Goal: Task Accomplishment & Management: Manage account settings

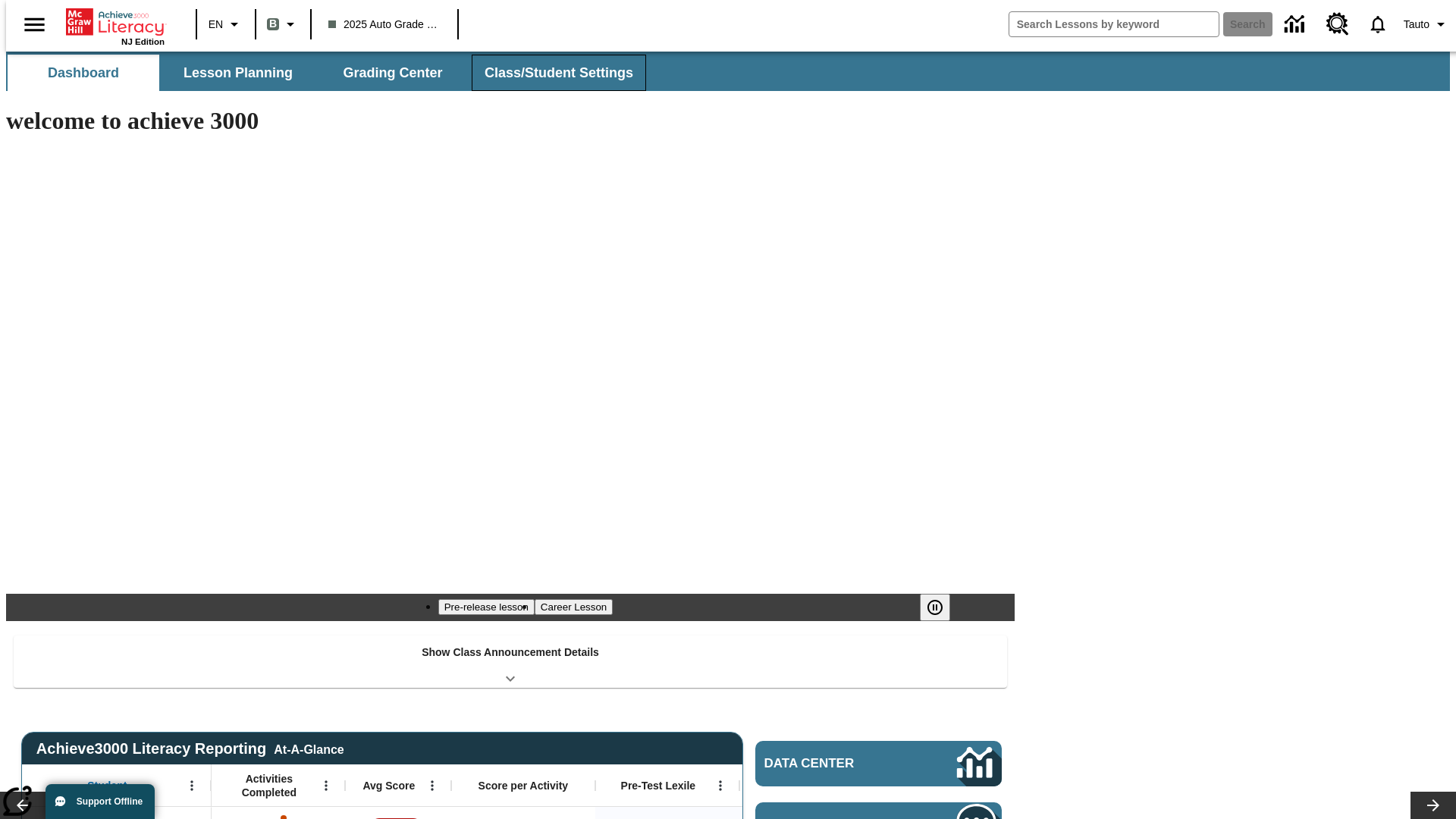
click at [551, 73] on button "Class/Student Settings" at bounding box center [559, 72] width 175 height 36
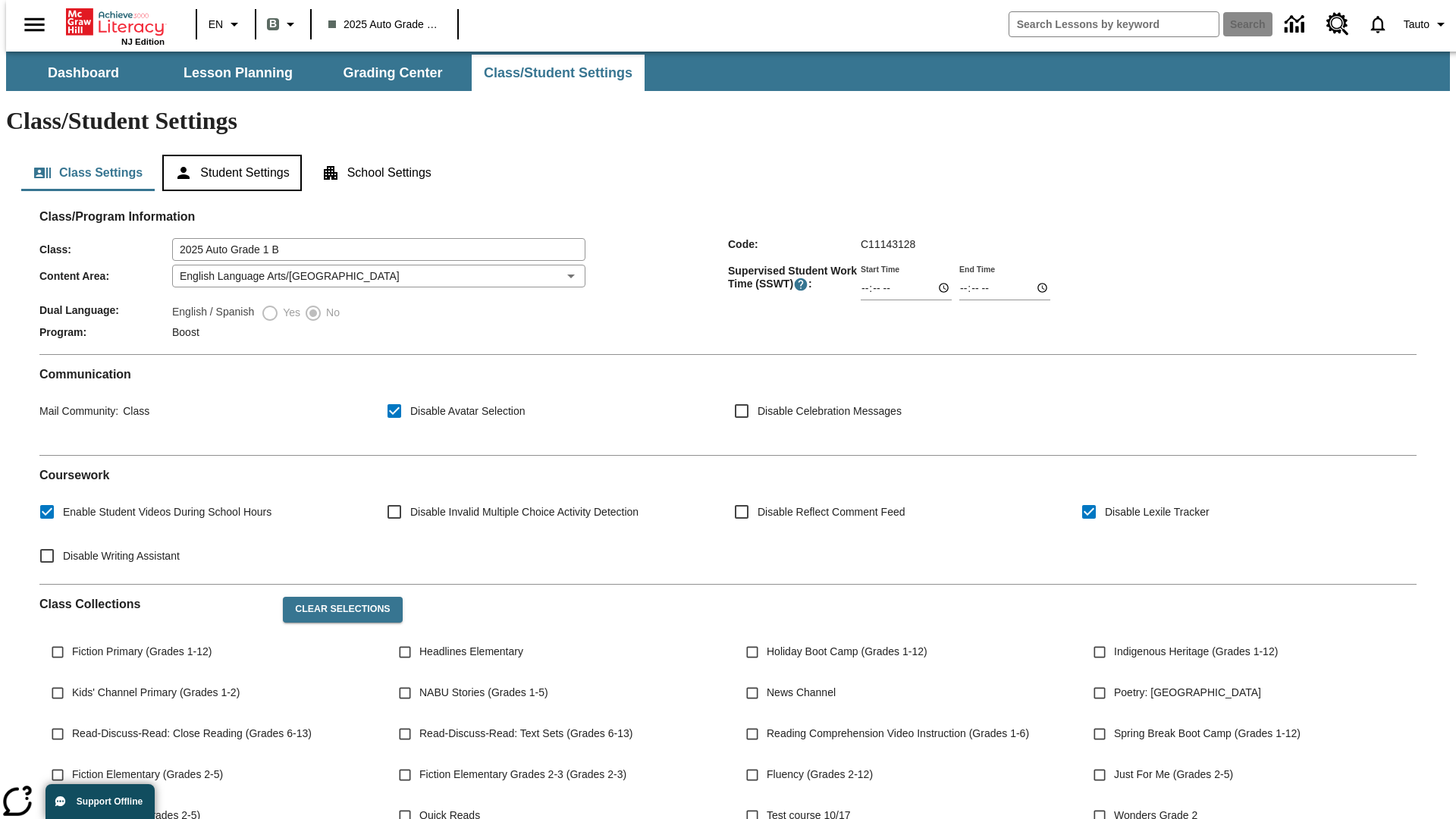
click at [228, 154] on button "Student Settings" at bounding box center [231, 172] width 138 height 36
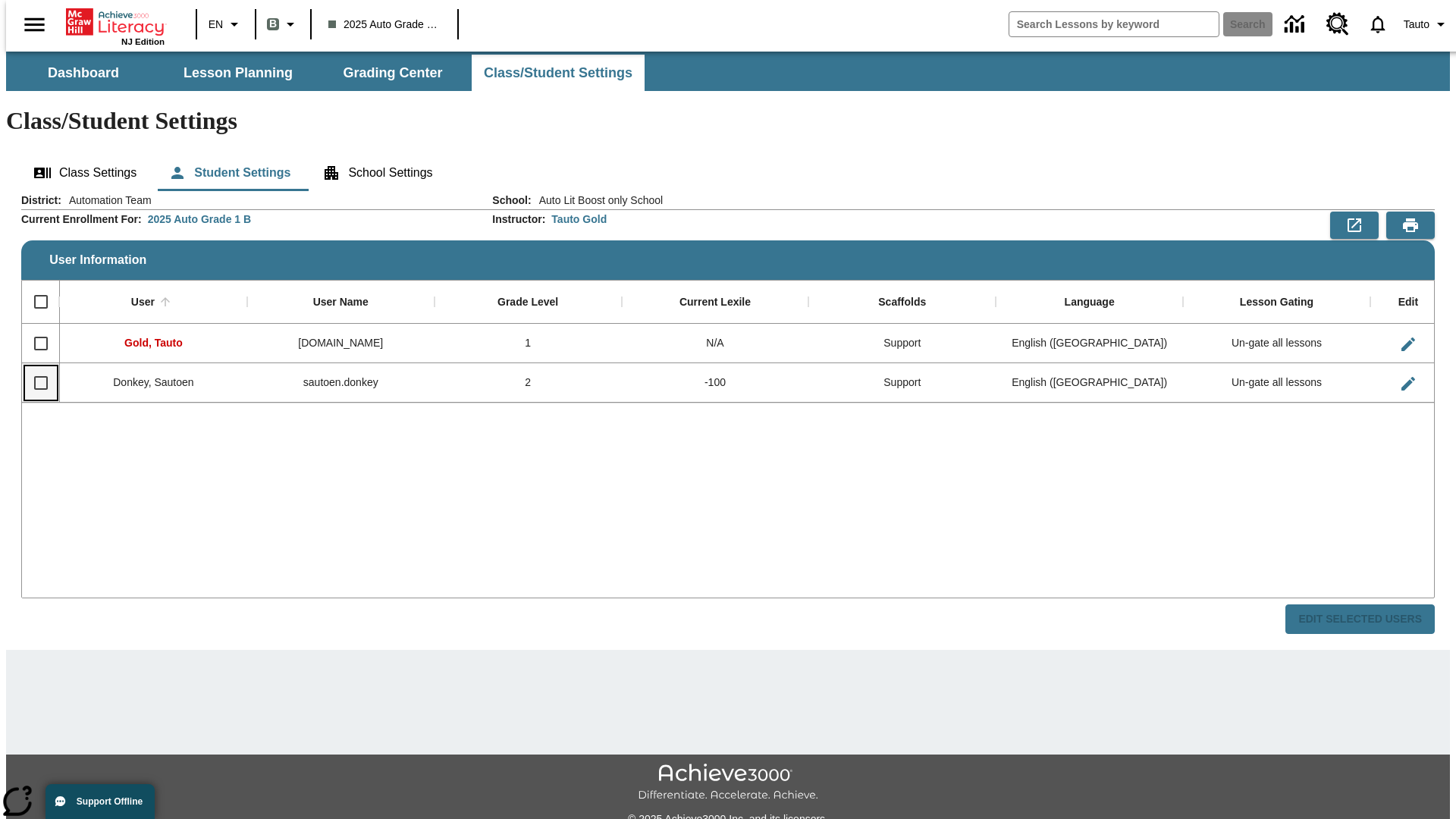
click at [34, 367] on input "Select row" at bounding box center [41, 383] width 32 height 32
checkbox input "true"
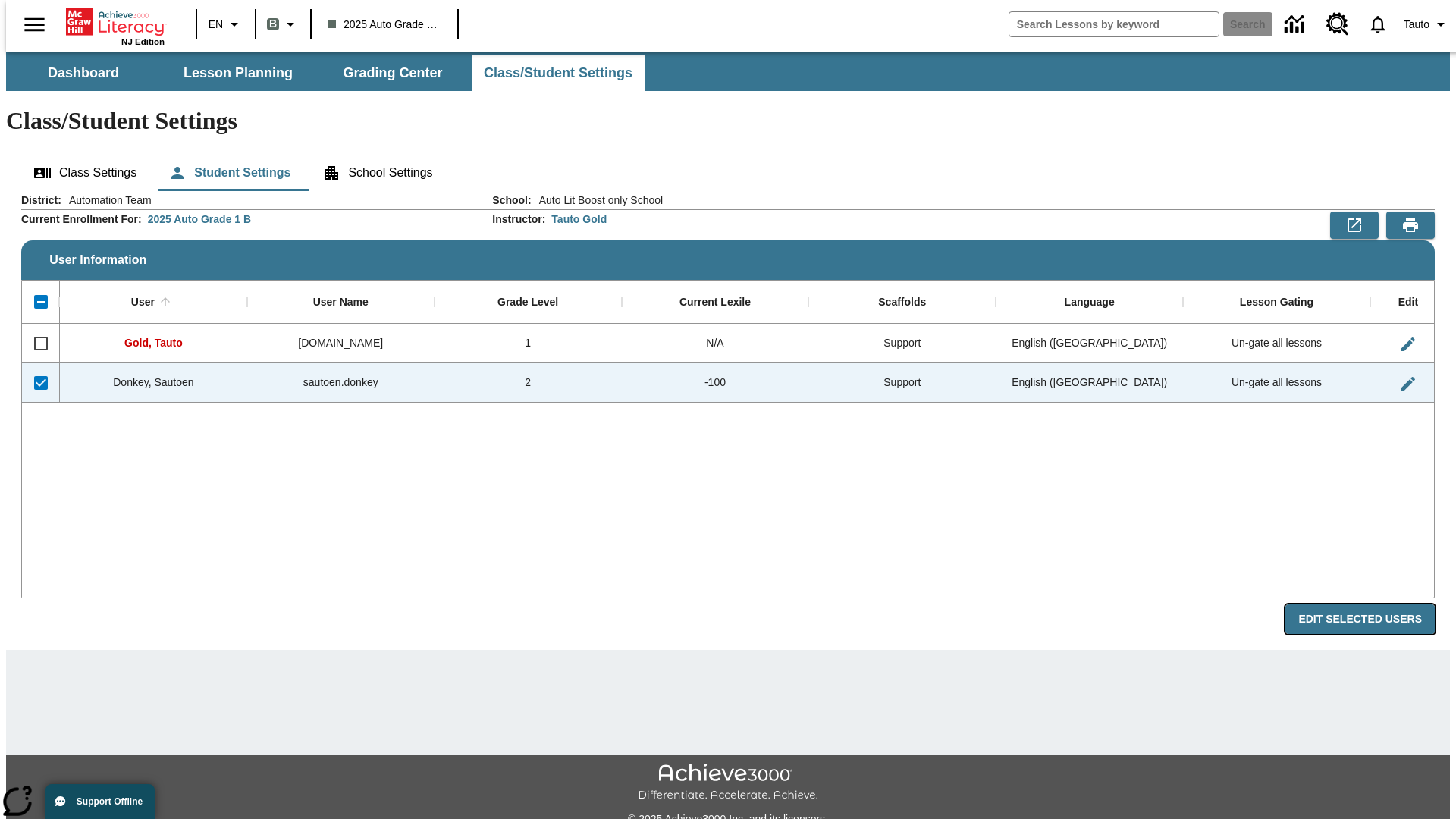
click at [1372, 604] on button "Edit Selected Users" at bounding box center [1360, 618] width 149 height 29
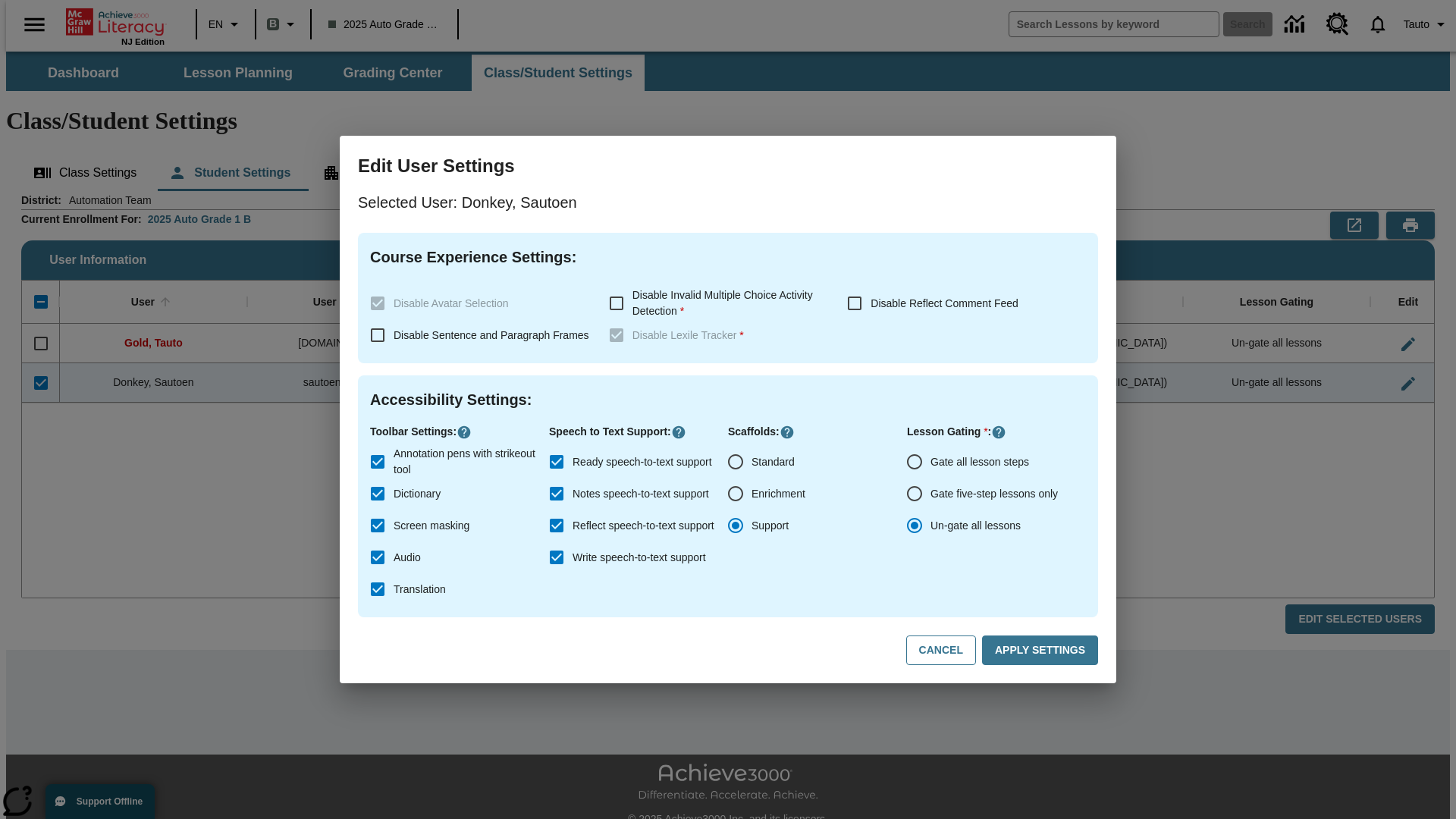
click at [915, 462] on input "Gate all lesson steps" at bounding box center [915, 462] width 32 height 32
click at [1043, 650] on button "Apply Settings" at bounding box center [1040, 649] width 116 height 29
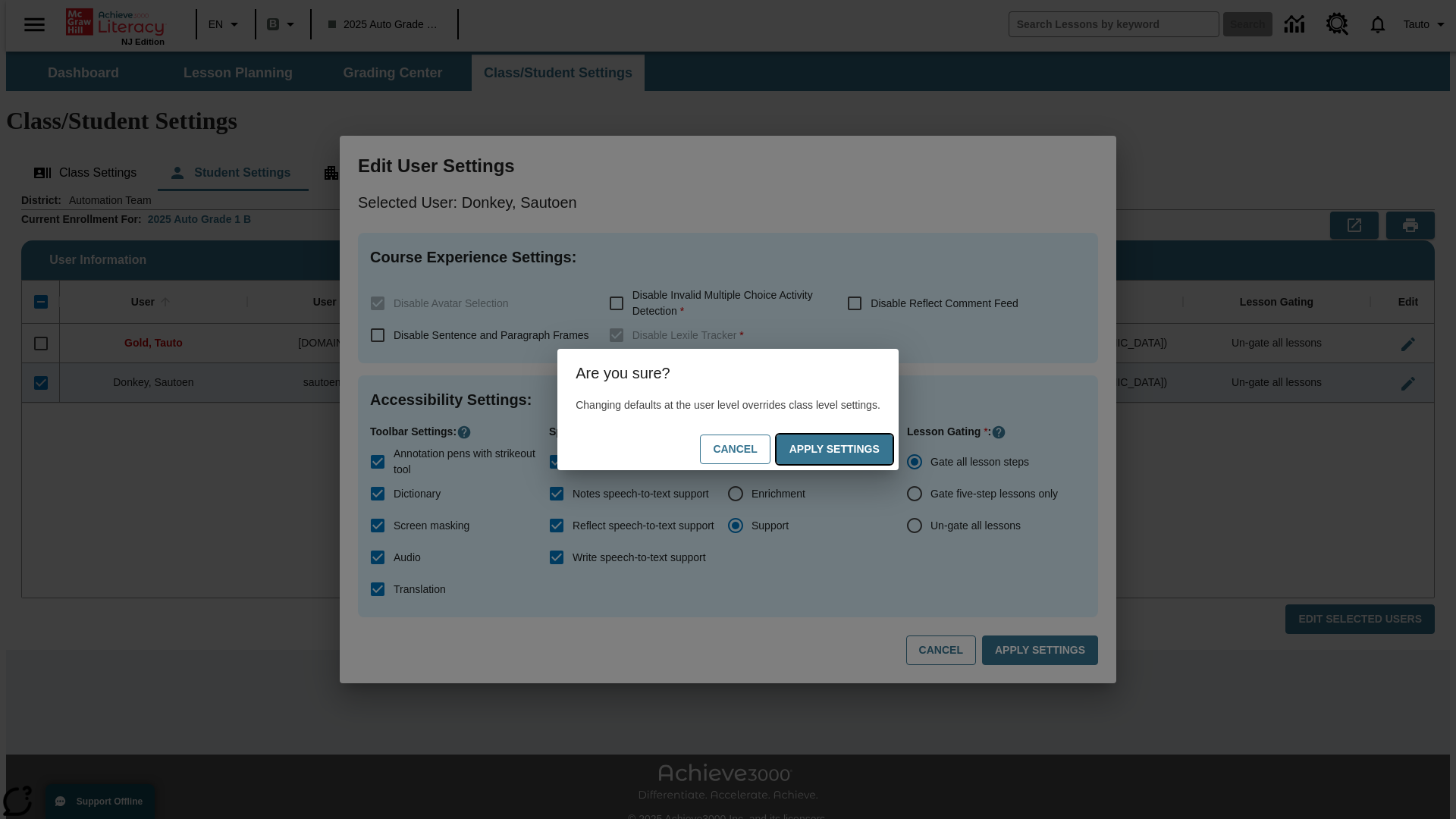
click at [849, 449] on button "Apply Settings" at bounding box center [834, 449] width 116 height 29
radio input "false"
radio input "true"
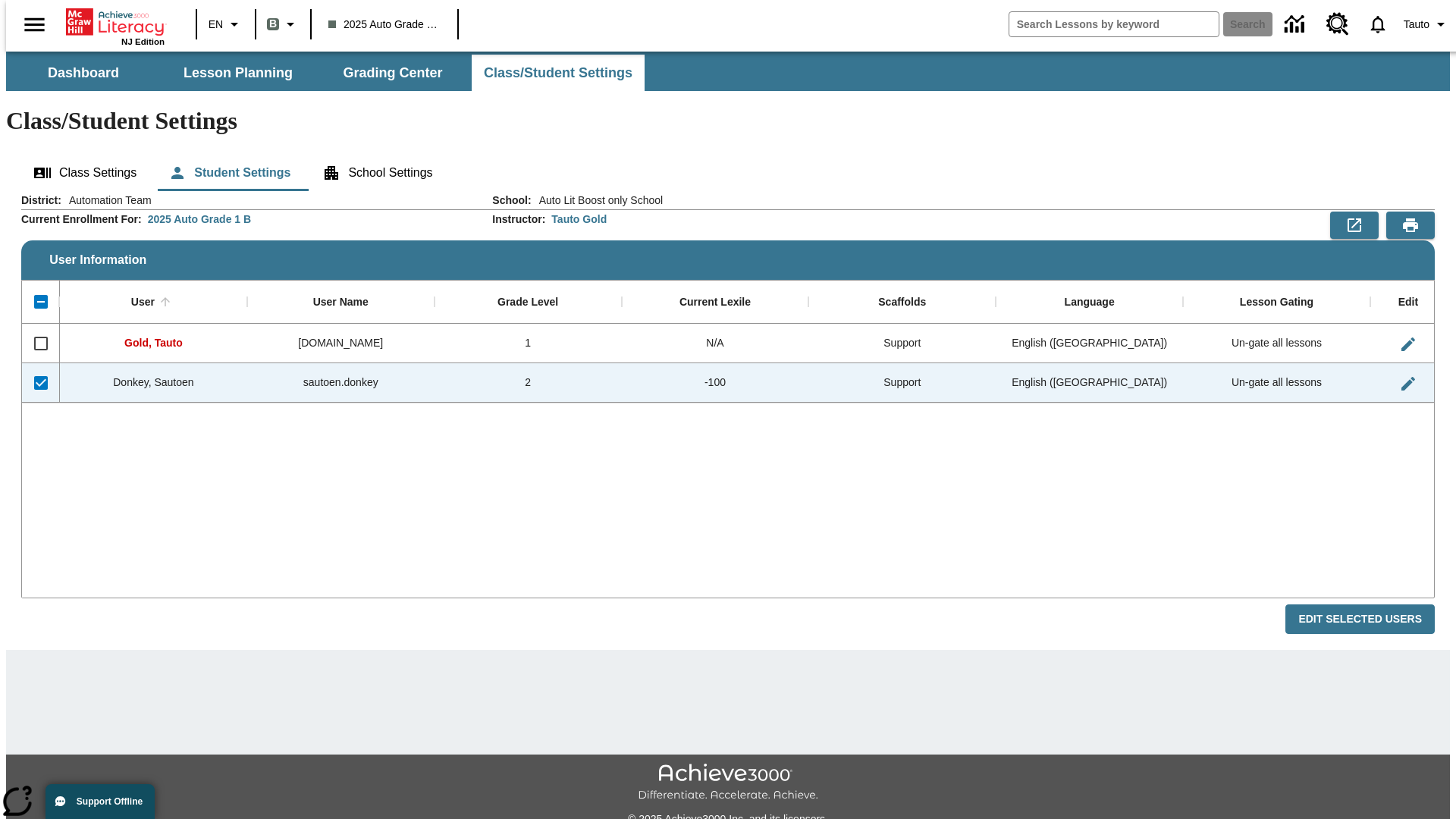
checkbox input "false"
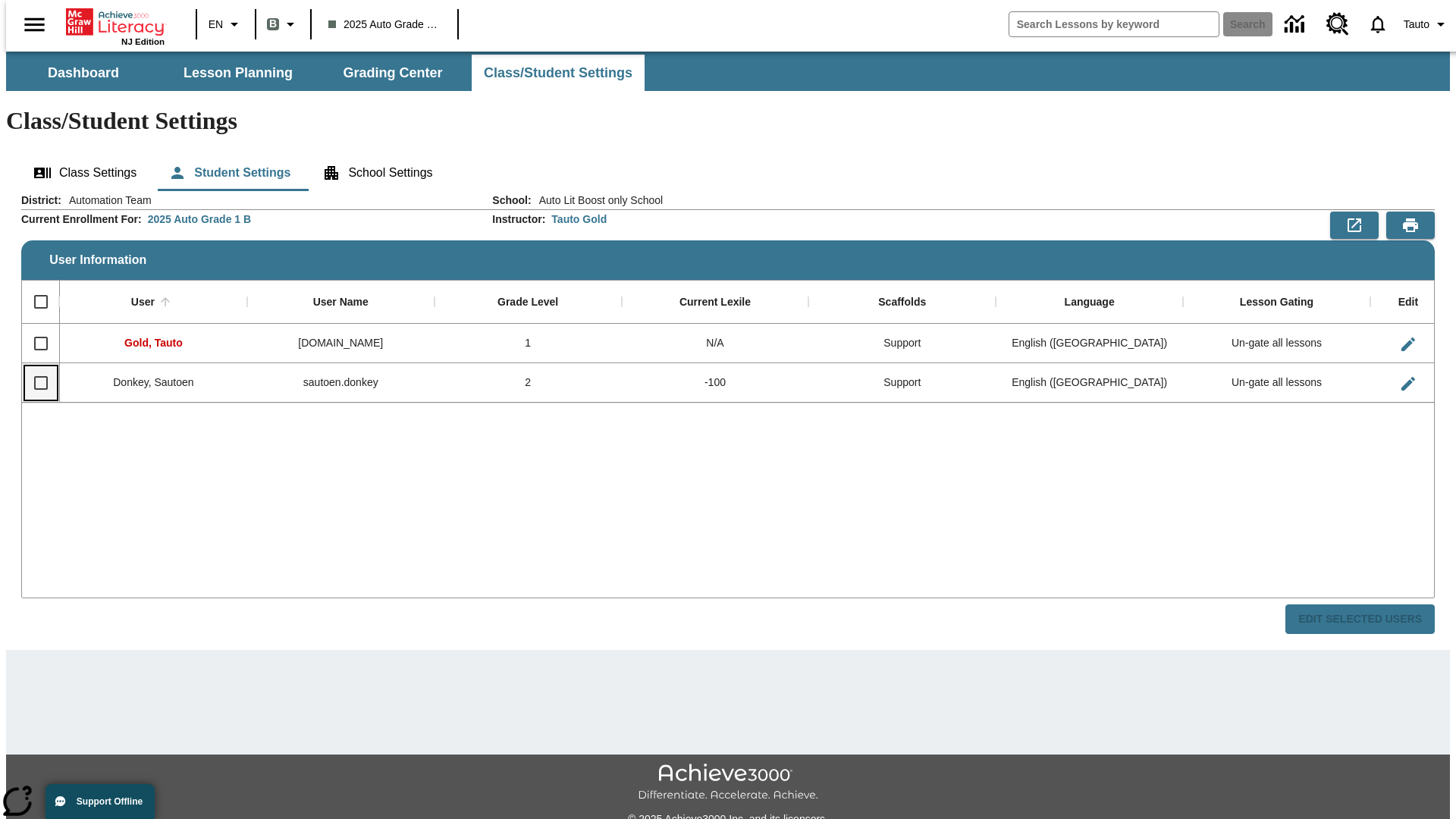
click at [34, 367] on input "Select row" at bounding box center [41, 383] width 32 height 32
checkbox input "true"
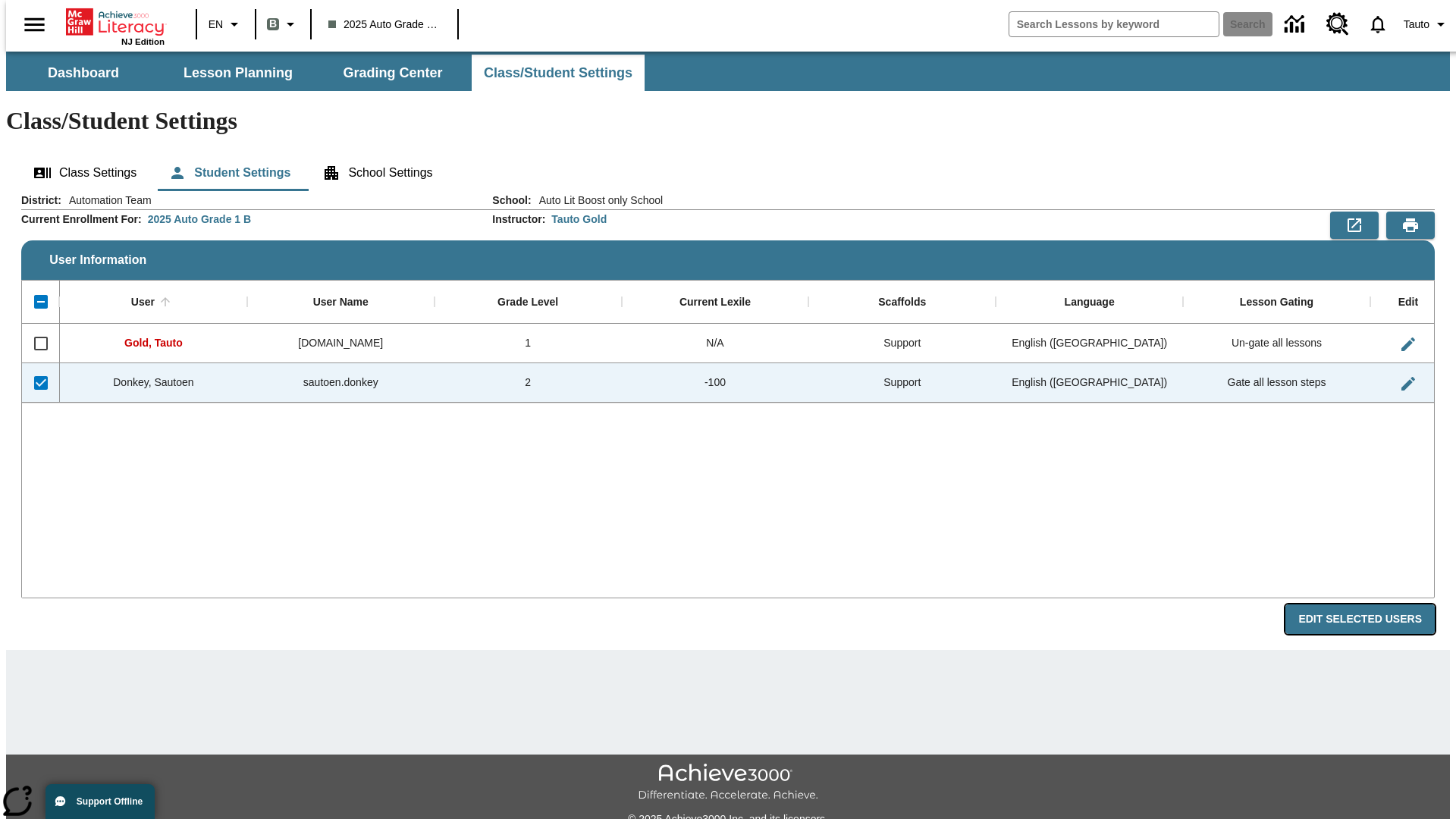
click at [1372, 604] on button "Edit Selected Users" at bounding box center [1360, 618] width 149 height 29
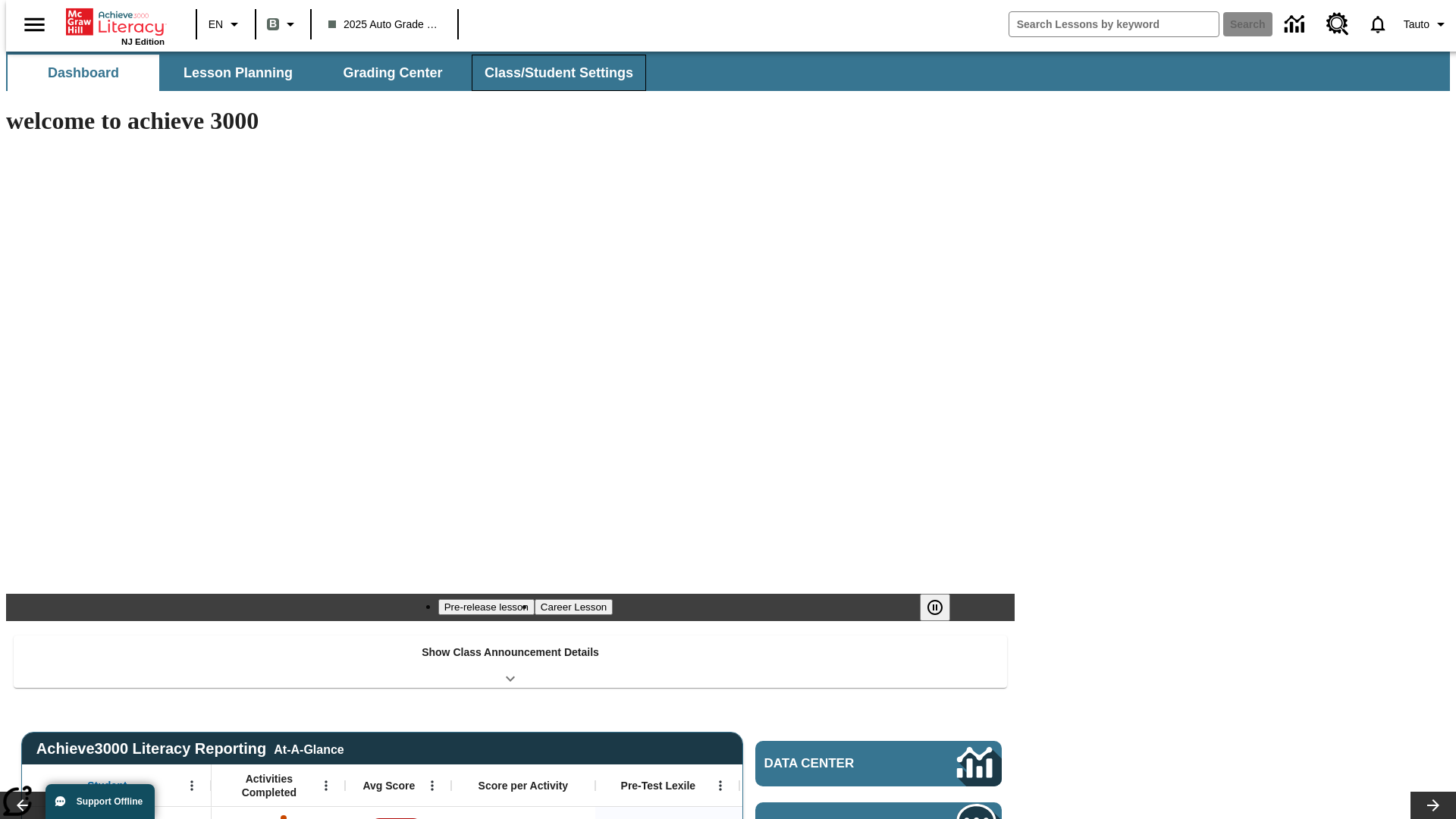
click at [551, 73] on button "Class/Student Settings" at bounding box center [559, 72] width 175 height 36
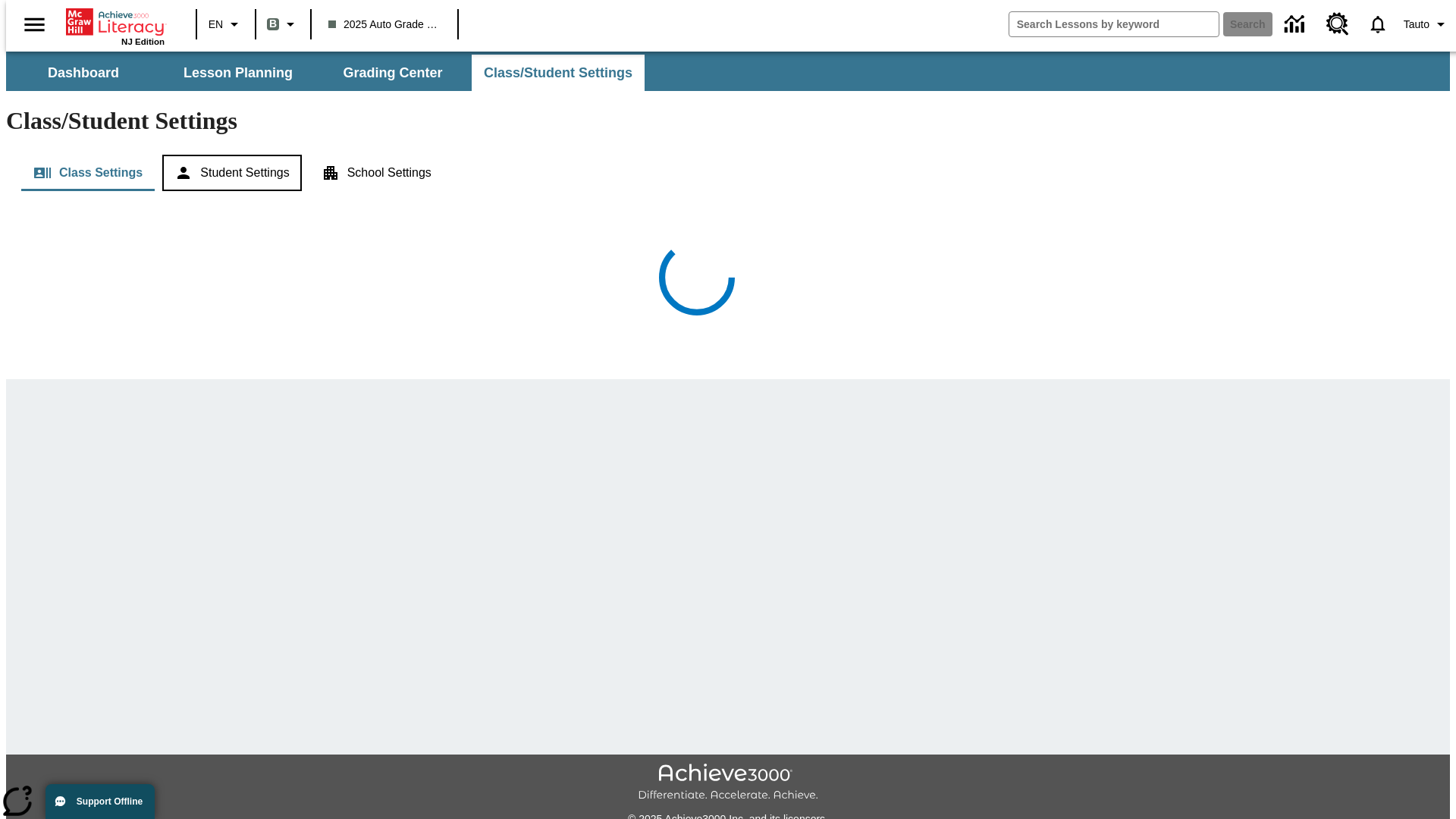
click at [228, 154] on button "Student Settings" at bounding box center [231, 172] width 138 height 36
